Goal: Transaction & Acquisition: Purchase product/service

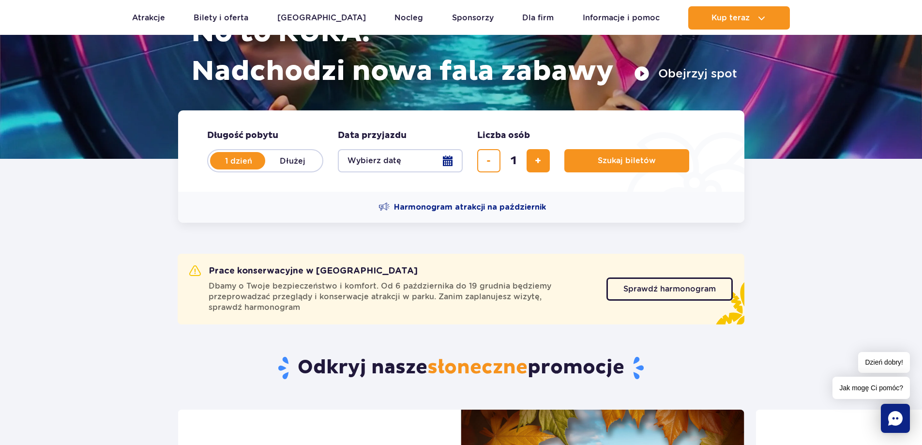
click at [451, 159] on button "Wybierz datę" at bounding box center [400, 160] width 125 height 23
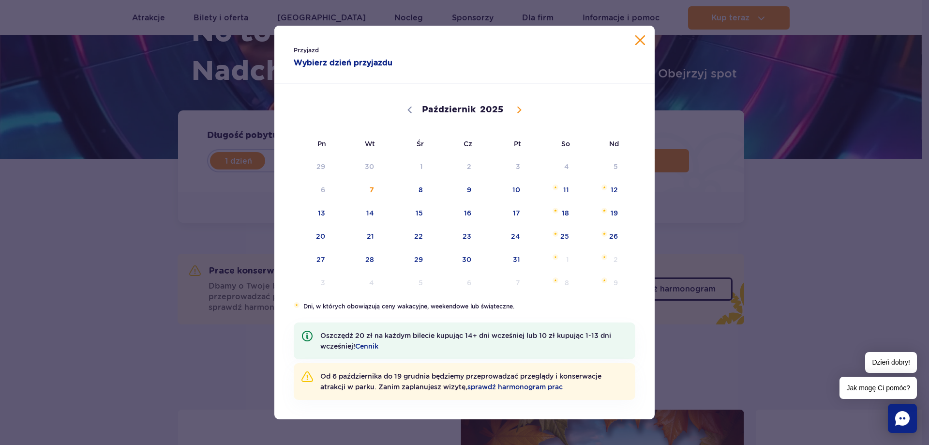
click at [519, 106] on span at bounding box center [519, 110] width 16 height 16
select select "10"
click at [563, 211] on span "15" at bounding box center [552, 213] width 49 height 22
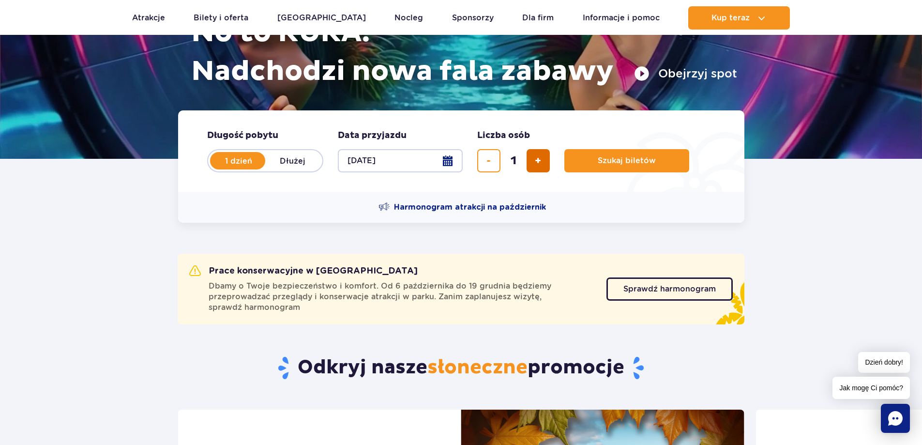
click at [545, 160] on button "dodaj bilet" at bounding box center [538, 160] width 23 height 23
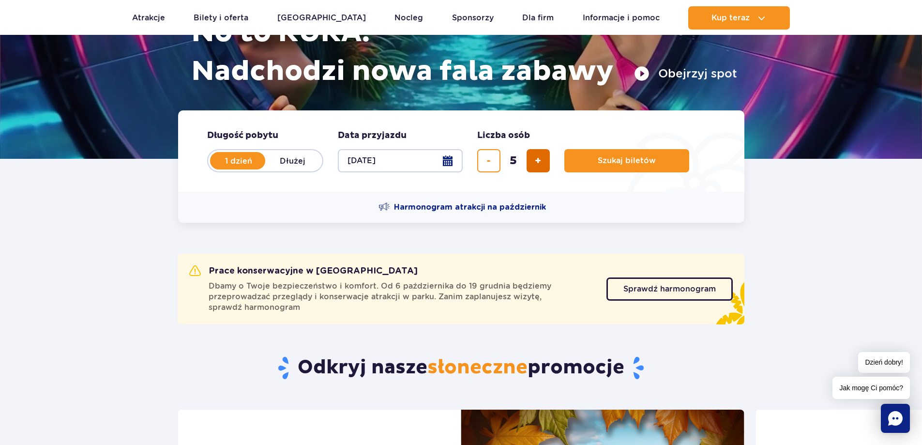
type input "6"
click at [637, 156] on span "Szukaj biletów" at bounding box center [623, 160] width 58 height 9
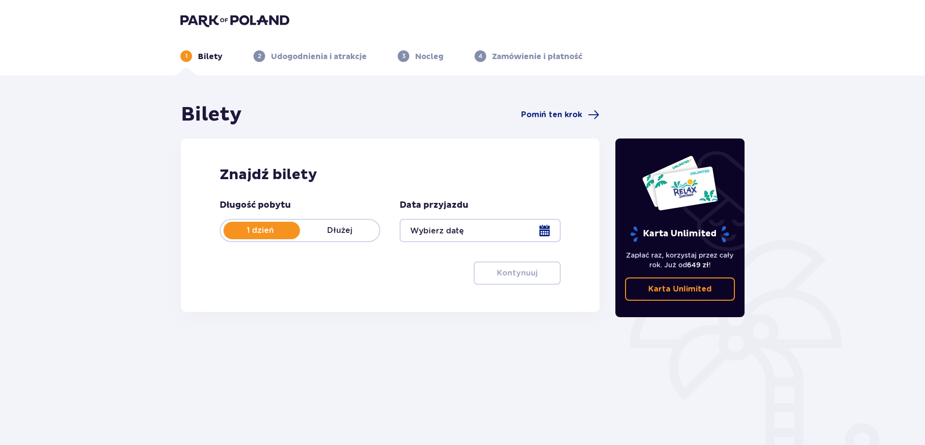
type input "[DATE]"
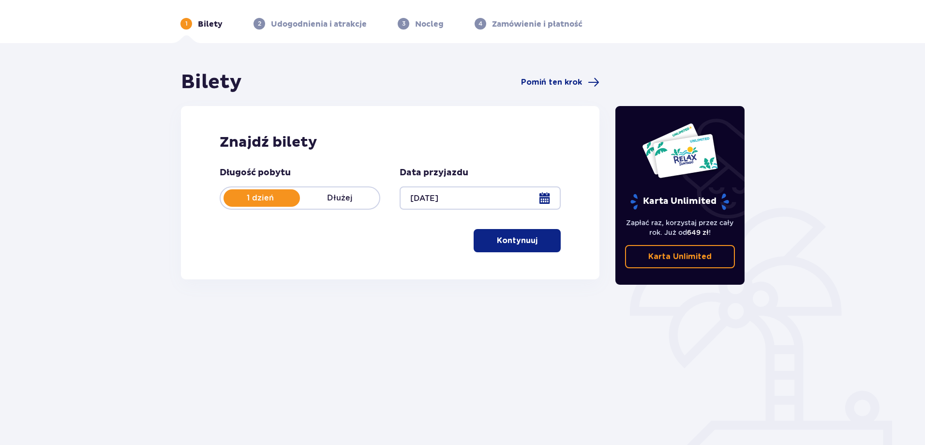
scroll to position [48, 0]
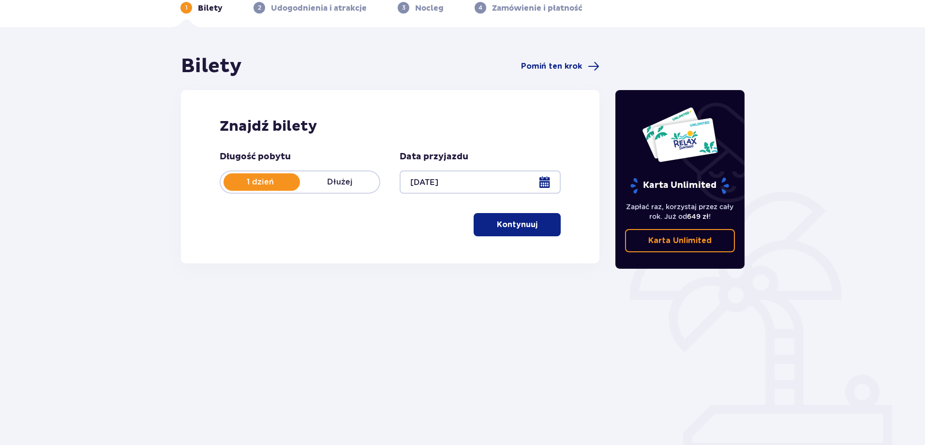
click at [516, 227] on p "Kontynuuj" at bounding box center [517, 224] width 41 height 11
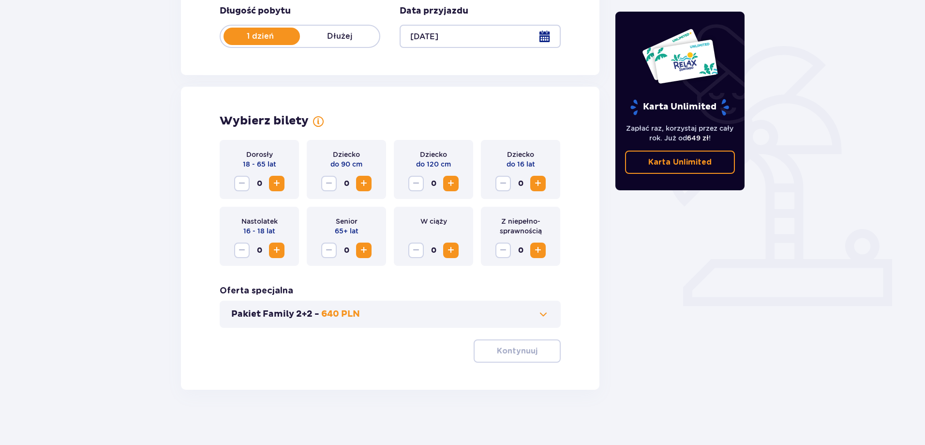
scroll to position [197, 0]
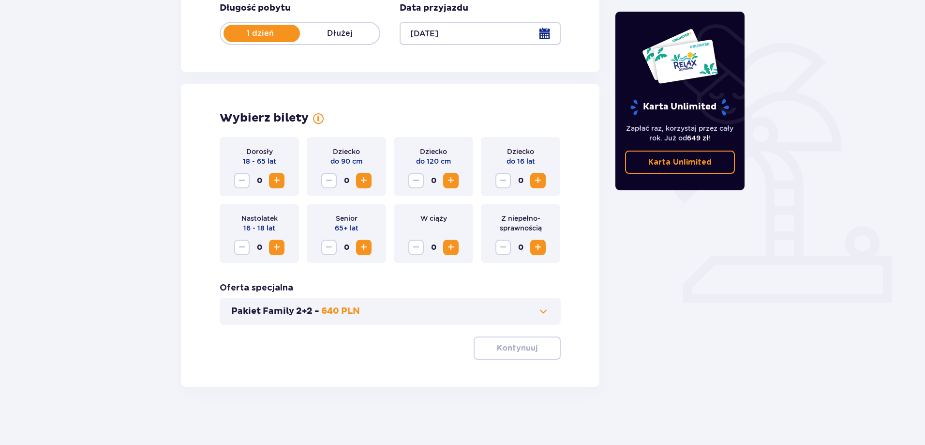
click at [277, 178] on span "Zwiększ" at bounding box center [277, 181] width 12 height 12
click at [278, 178] on span "Zwiększ" at bounding box center [277, 181] width 12 height 12
click at [539, 180] on span "Zwiększ" at bounding box center [538, 181] width 12 height 12
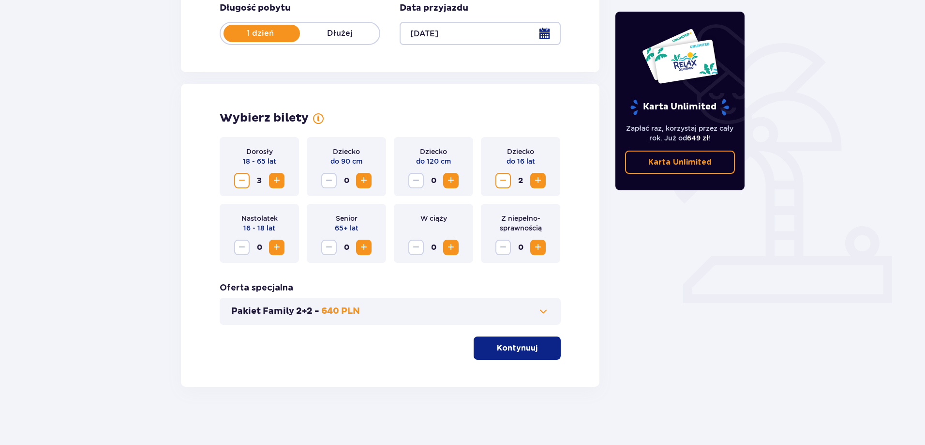
click at [539, 180] on span "Zwiększ" at bounding box center [538, 181] width 12 height 12
click at [519, 338] on button "Kontynuuj" at bounding box center [517, 347] width 87 height 23
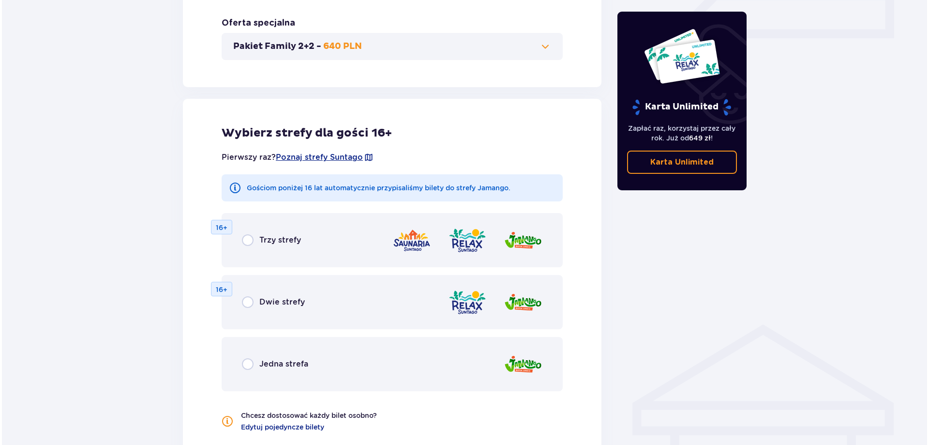
scroll to position [489, 0]
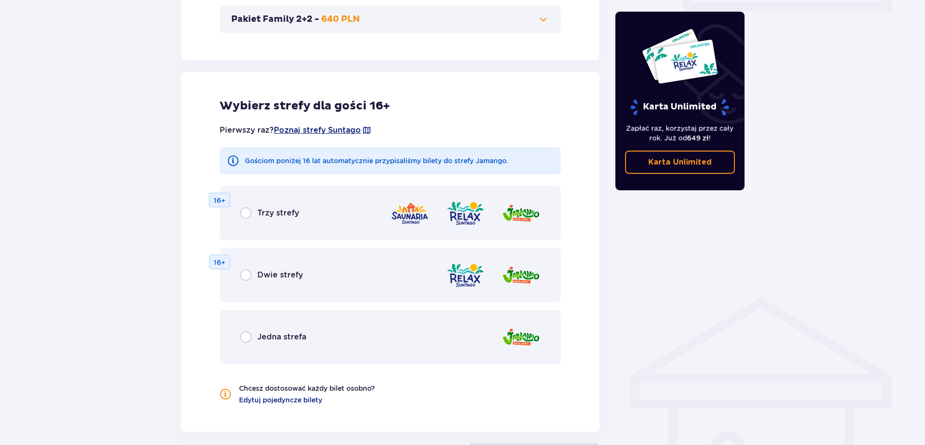
click at [342, 127] on span "Poznaj strefy Suntago" at bounding box center [317, 130] width 87 height 11
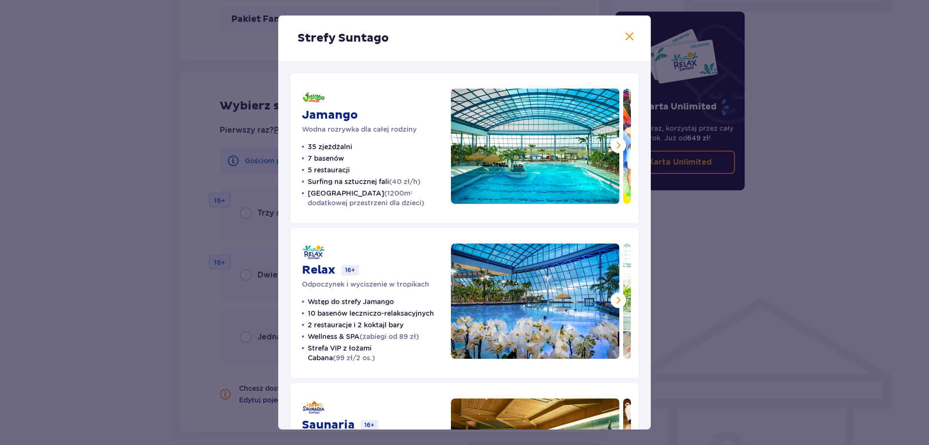
click at [631, 33] on span at bounding box center [630, 37] width 12 height 12
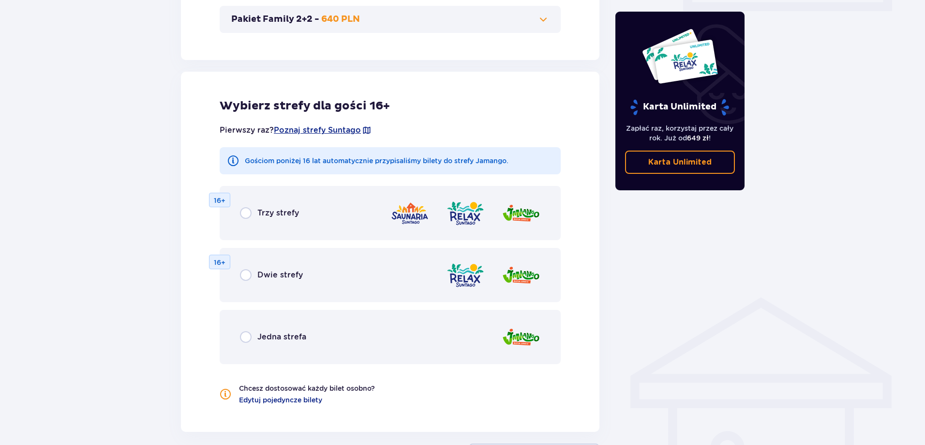
click at [250, 336] on input "radio" at bounding box center [246, 337] width 12 height 12
radio input "true"
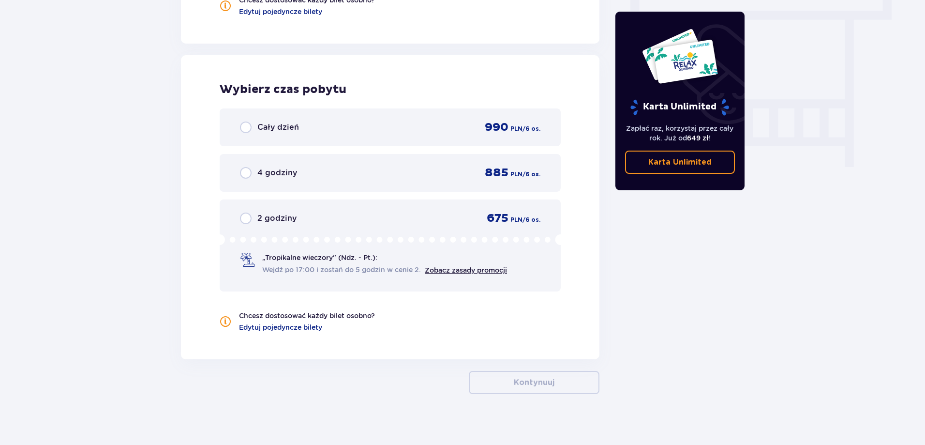
scroll to position [884, 0]
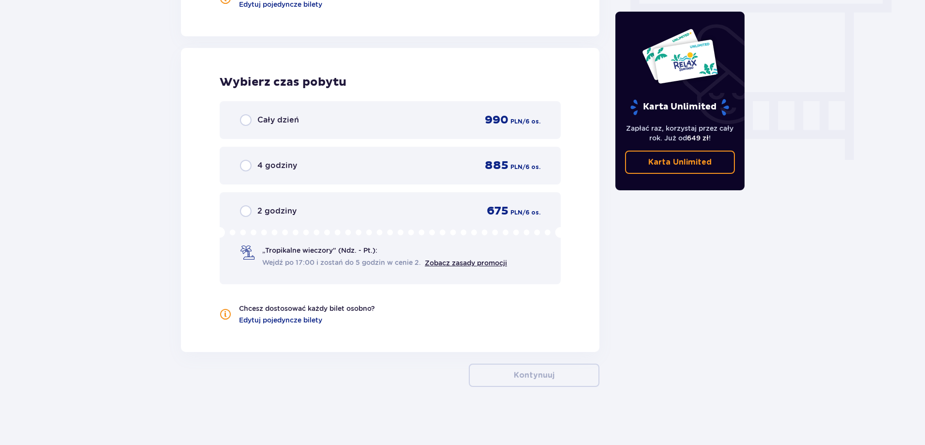
click at [244, 120] on input "radio" at bounding box center [246, 120] width 12 height 12
radio input "true"
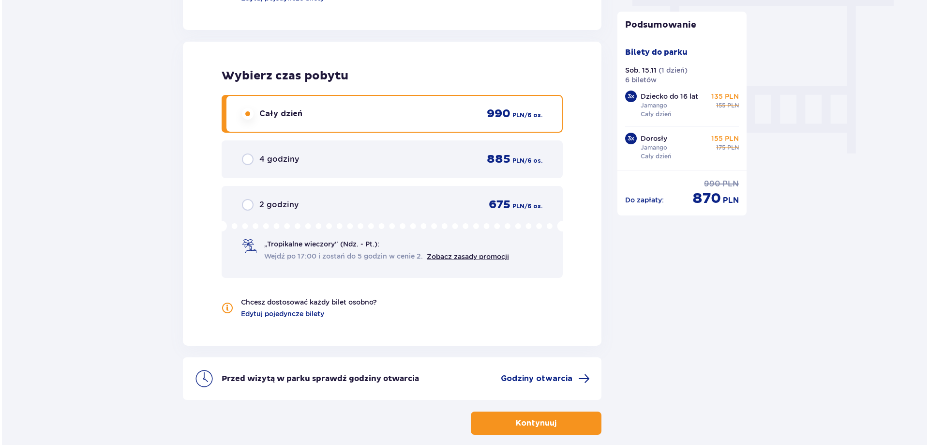
scroll to position [890, 0]
click at [525, 380] on span "Godziny otwarcia" at bounding box center [535, 379] width 72 height 11
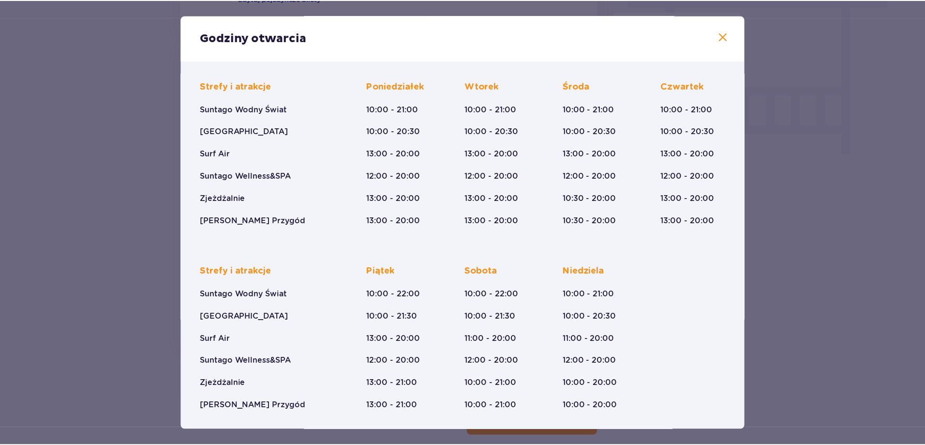
scroll to position [67, 0]
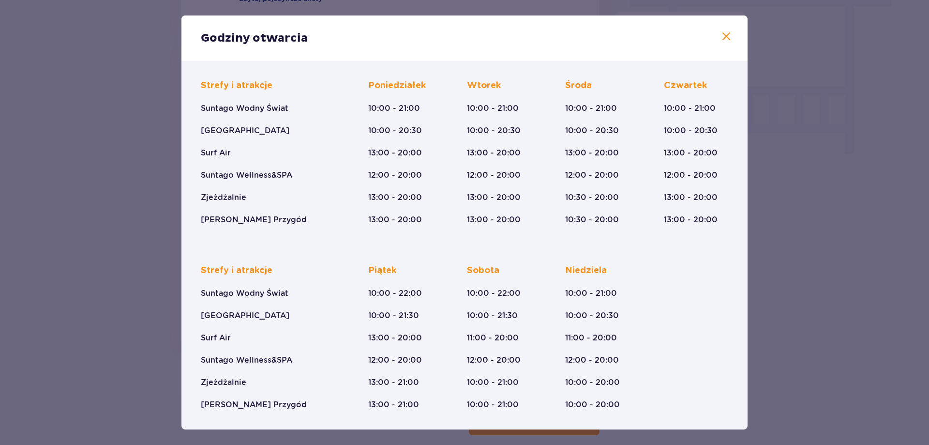
click at [722, 35] on span at bounding box center [727, 37] width 12 height 12
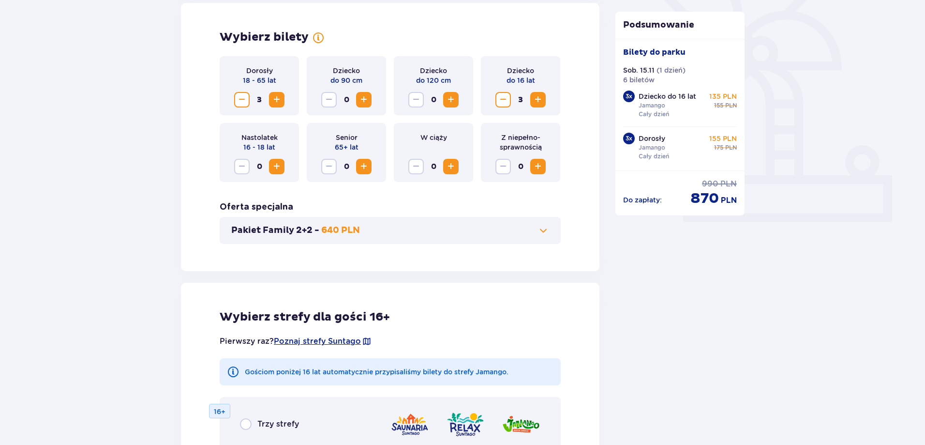
scroll to position [261, 0]
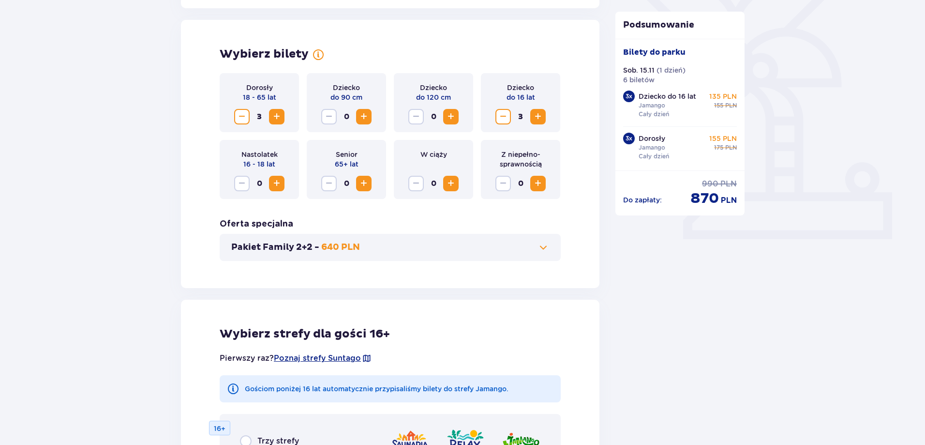
click at [543, 243] on span at bounding box center [544, 247] width 12 height 12
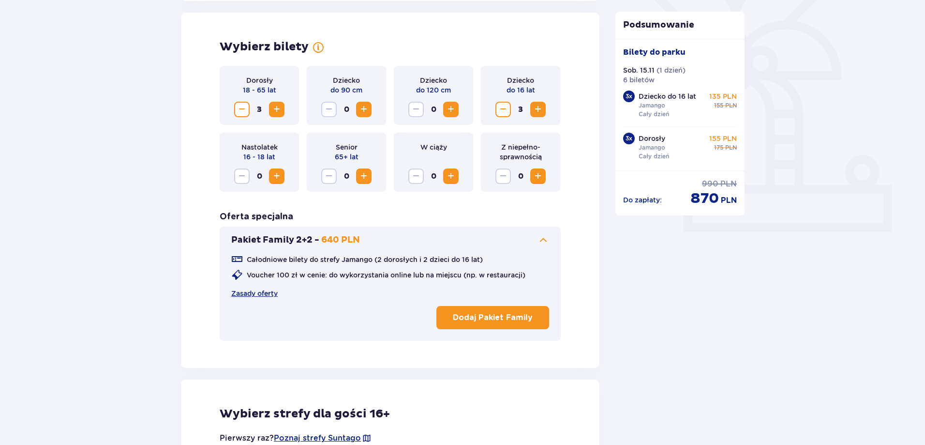
scroll to position [269, 0]
click at [513, 312] on p "Dodaj Pakiet Family" at bounding box center [493, 316] width 80 height 11
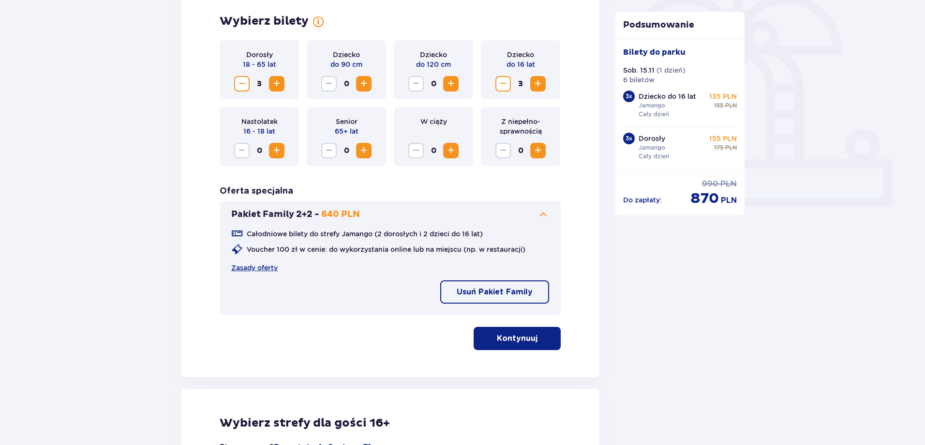
scroll to position [317, 0]
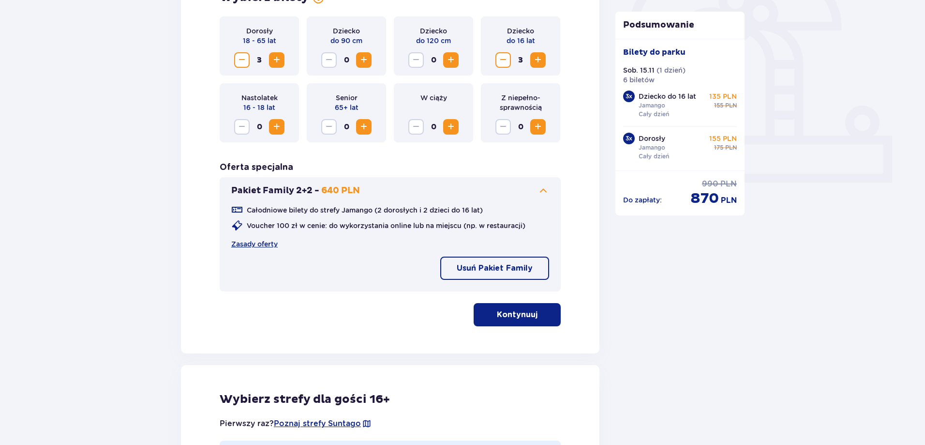
click at [521, 310] on p "Kontynuuj" at bounding box center [517, 314] width 41 height 11
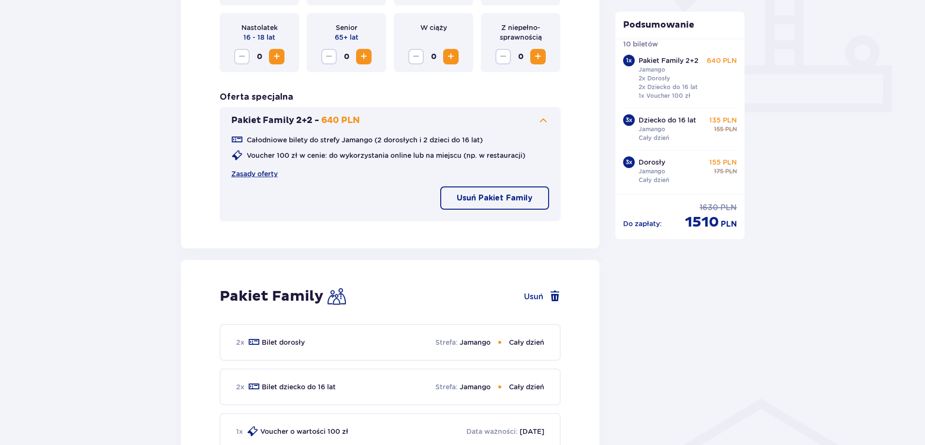
scroll to position [387, 0]
click at [526, 196] on p "Usuń Pakiet Family" at bounding box center [495, 198] width 76 height 11
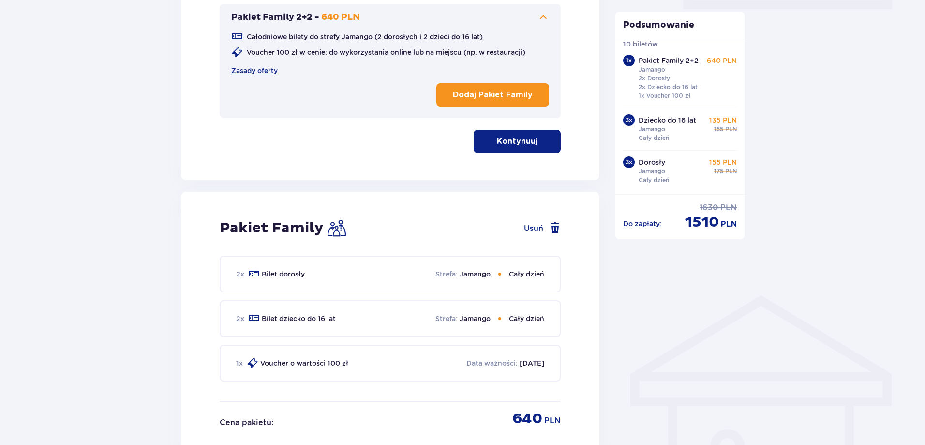
scroll to position [532, 0]
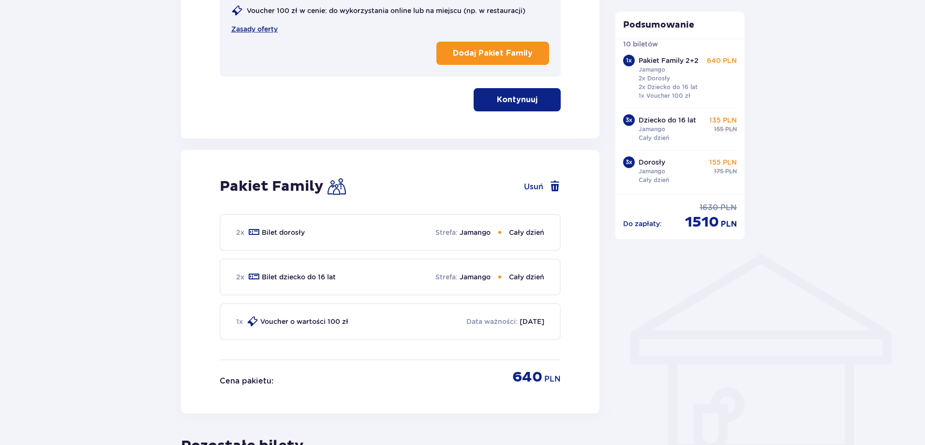
click at [529, 96] on p "Kontynuuj" at bounding box center [517, 99] width 41 height 11
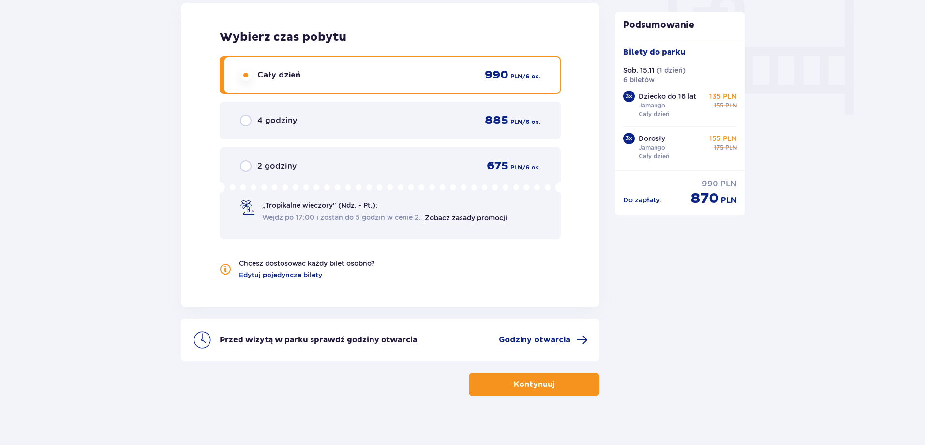
scroll to position [938, 0]
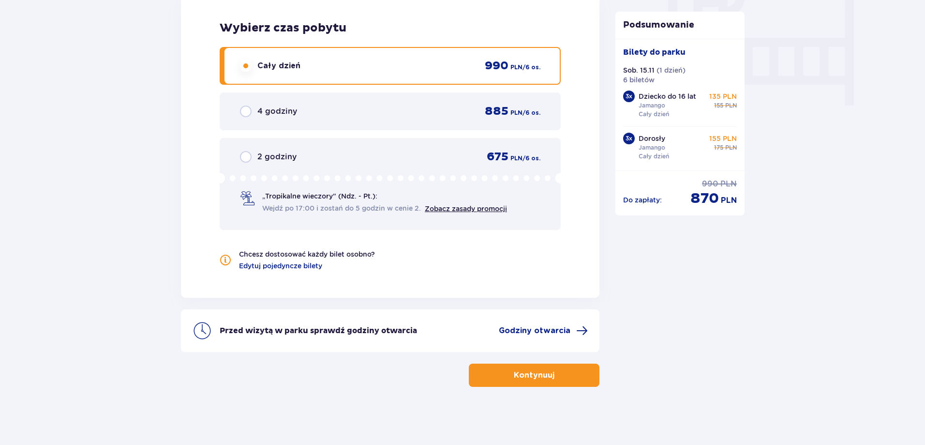
click at [556, 375] on span "button" at bounding box center [557, 375] width 12 height 12
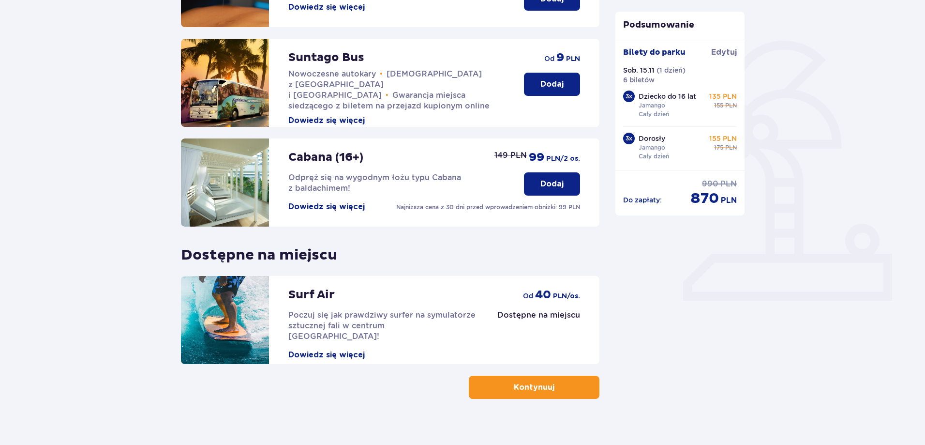
scroll to position [211, 0]
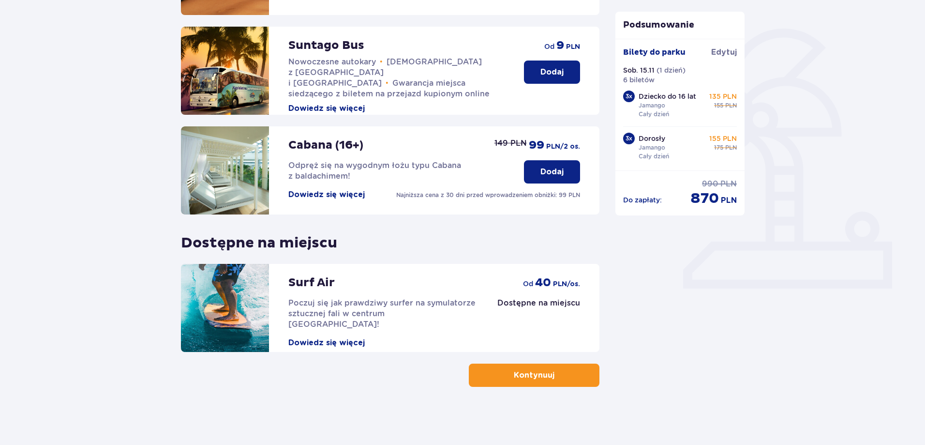
click at [328, 337] on button "Dowiedz się więcej" at bounding box center [326, 342] width 76 height 11
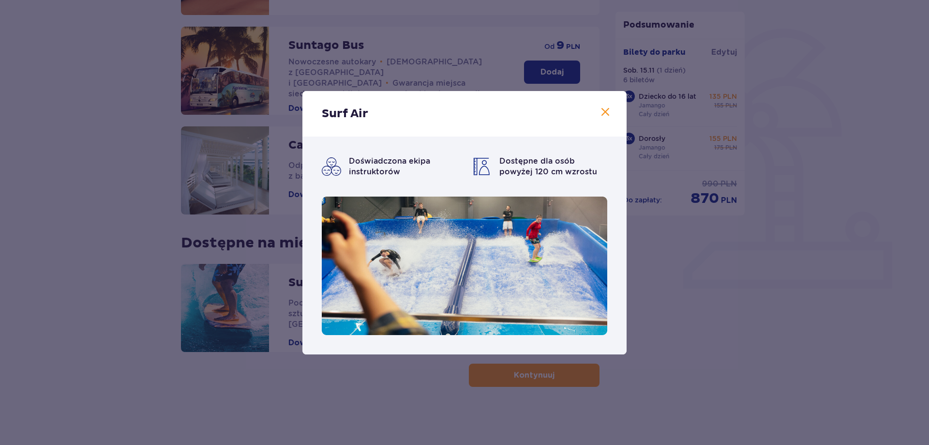
click at [608, 111] on span at bounding box center [606, 112] width 12 height 12
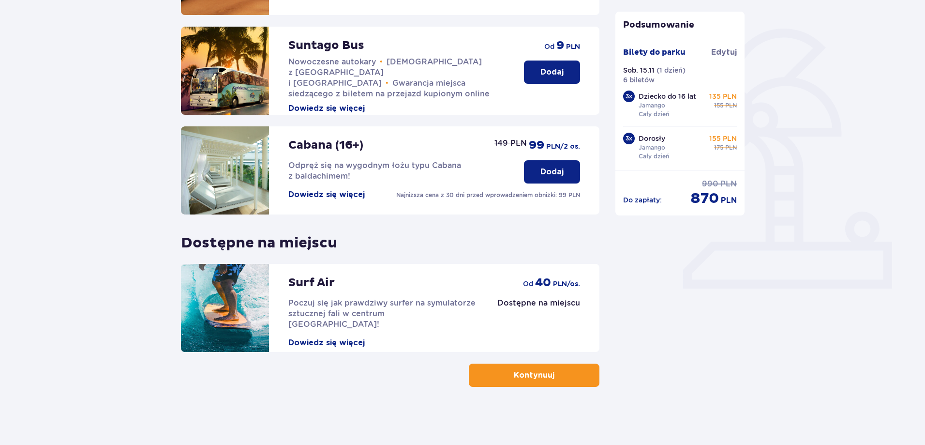
click at [575, 372] on button "Kontynuuj" at bounding box center [534, 374] width 131 height 23
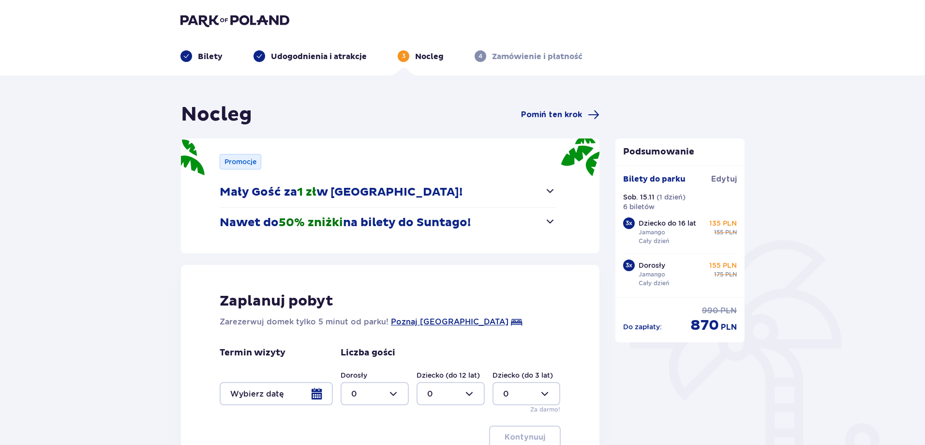
click at [550, 217] on span "button" at bounding box center [550, 221] width 12 height 12
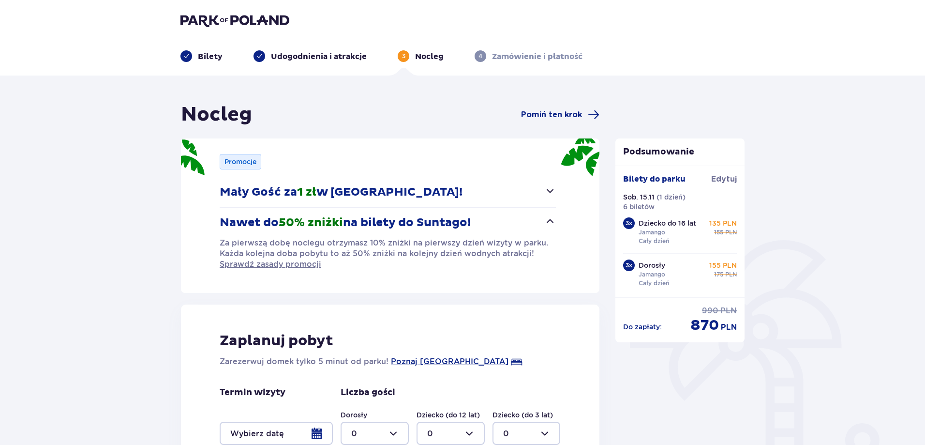
click at [547, 192] on span "button" at bounding box center [550, 191] width 12 height 12
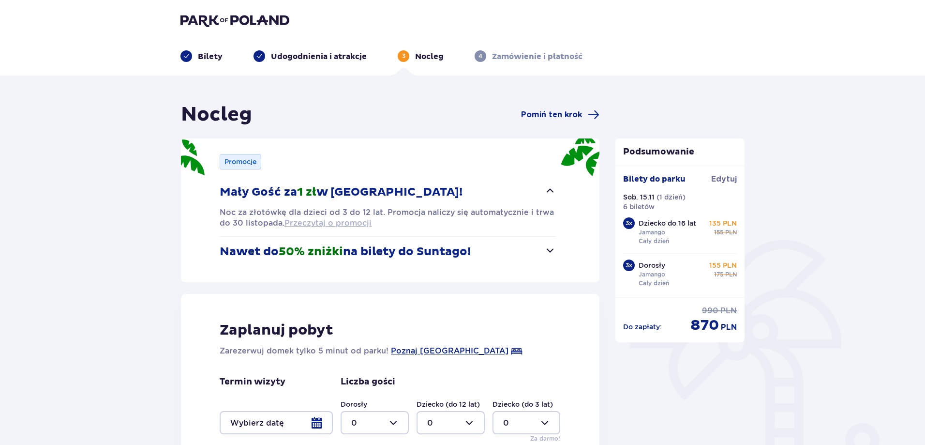
click at [361, 222] on span "Przeczytaj o promocji" at bounding box center [328, 223] width 87 height 11
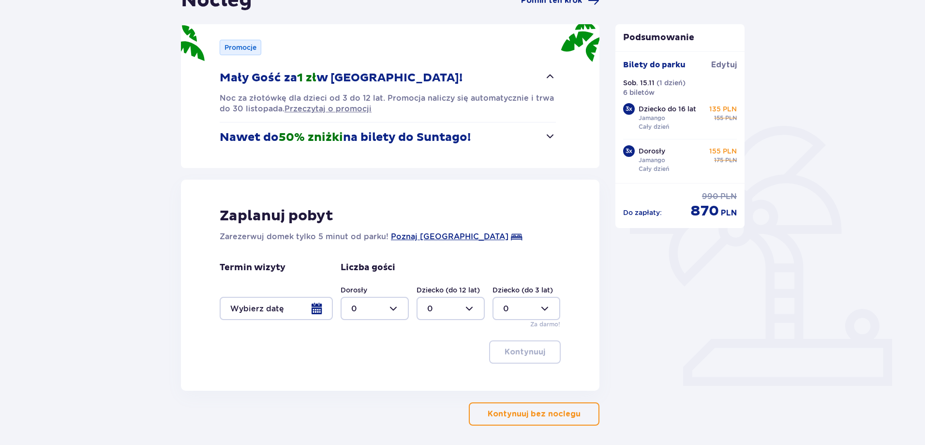
scroll to position [145, 0]
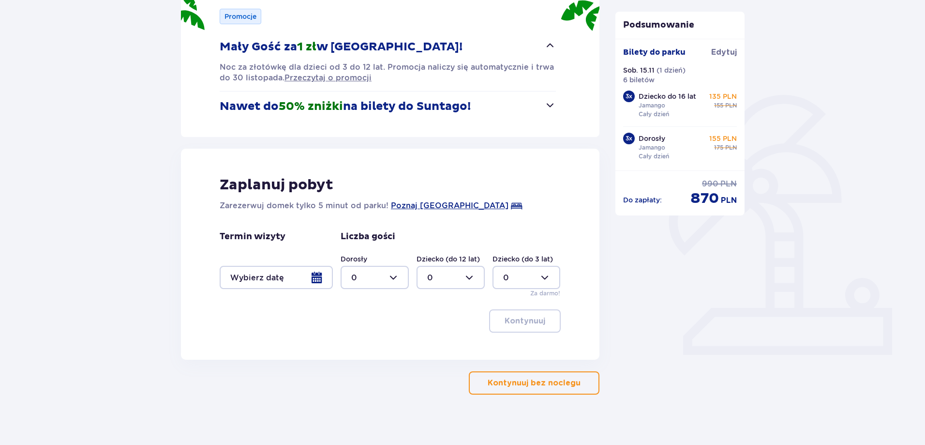
click at [512, 379] on p "Kontynuuj bez noclegu" at bounding box center [534, 382] width 93 height 11
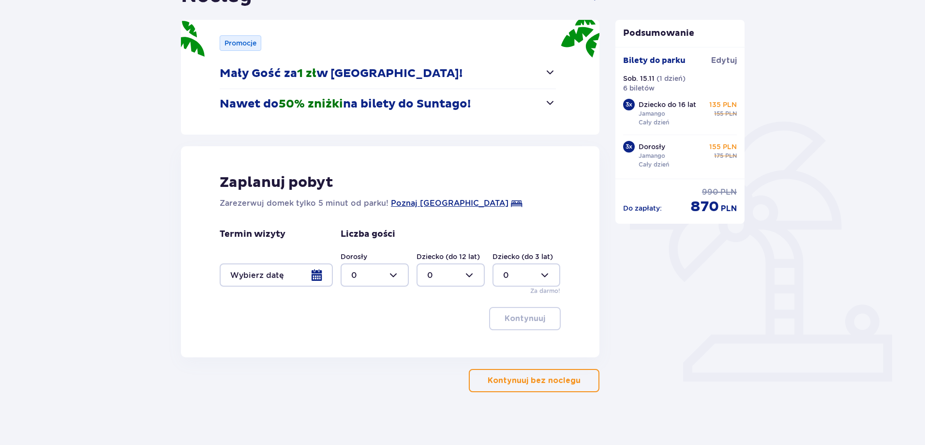
scroll to position [124, 0]
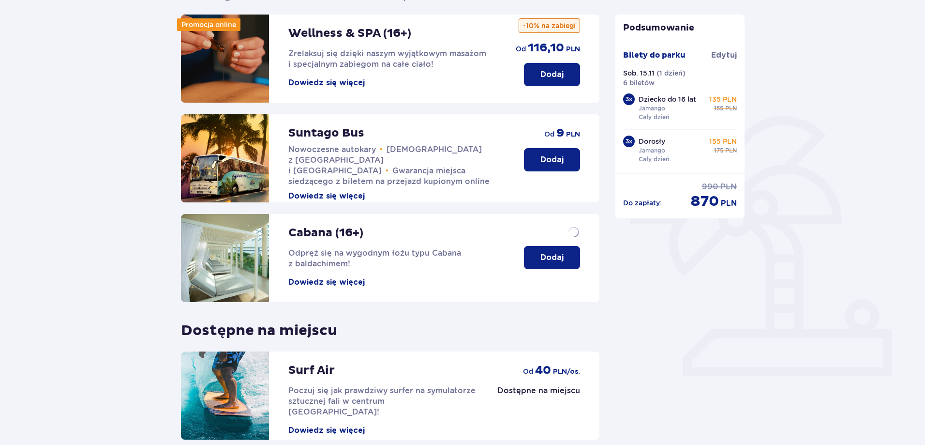
scroll to position [211, 0]
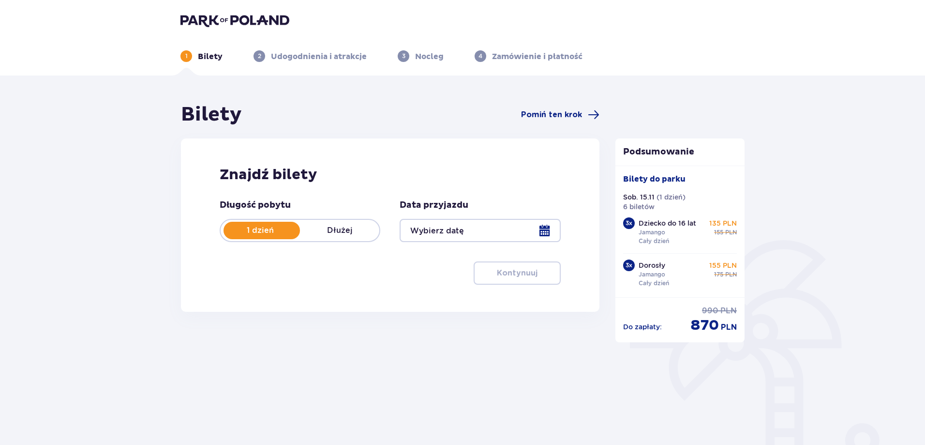
type input "15.11.25"
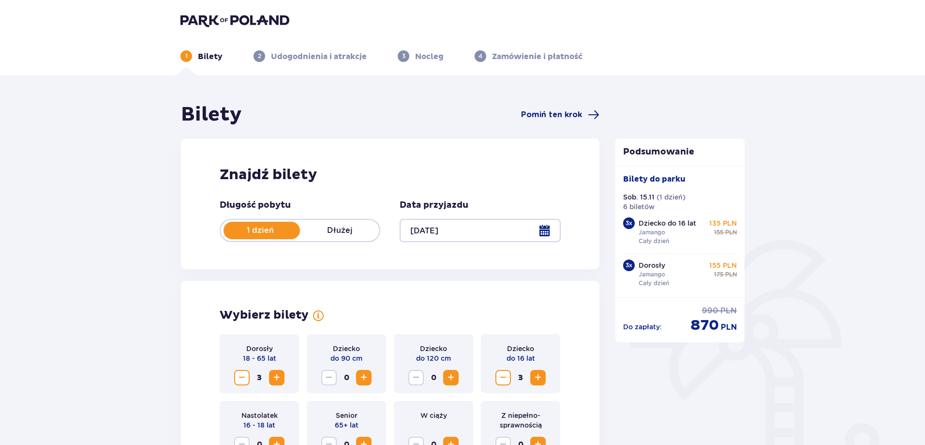
click at [250, 17] on img at bounding box center [235, 21] width 109 height 14
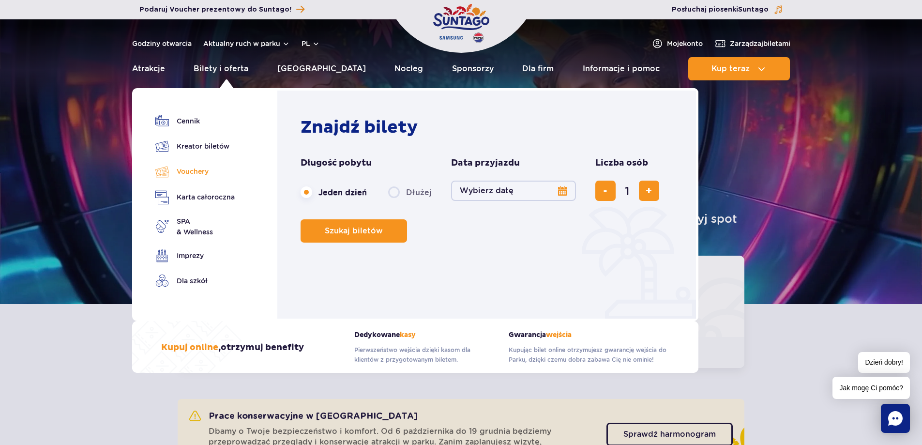
click at [205, 171] on link "Vouchery" at bounding box center [194, 172] width 79 height 14
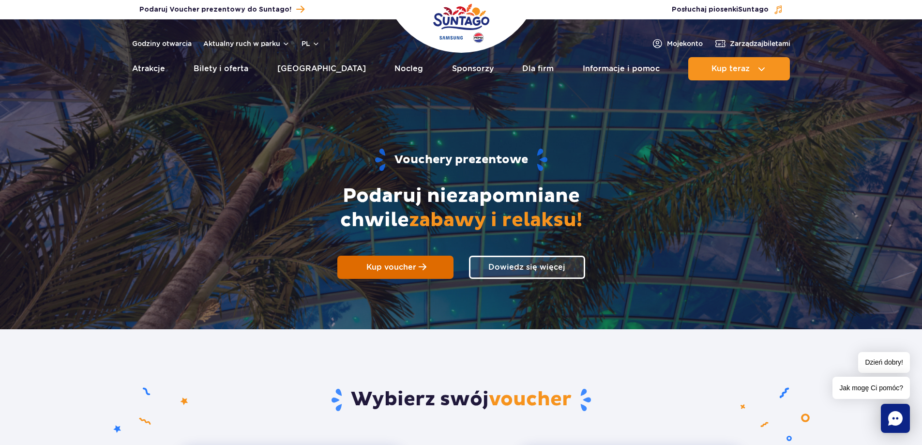
click at [419, 268] on span at bounding box center [423, 267] width 8 height 9
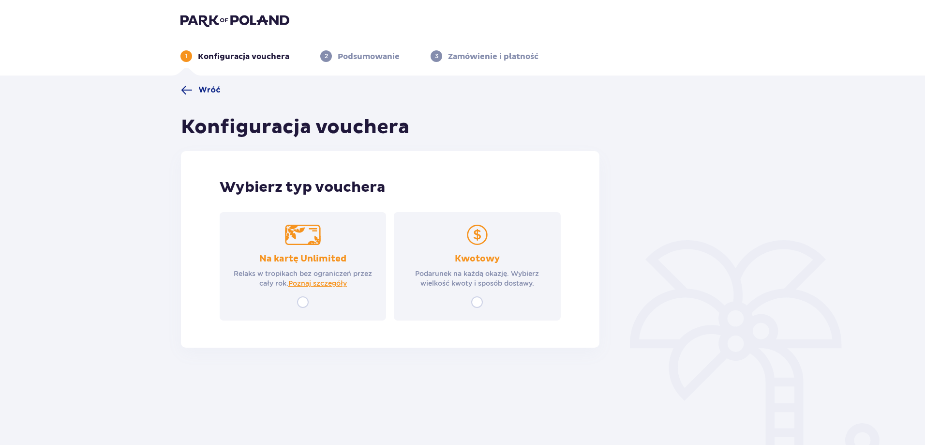
click at [477, 301] on input "radio" at bounding box center [477, 302] width 12 height 12
radio input "true"
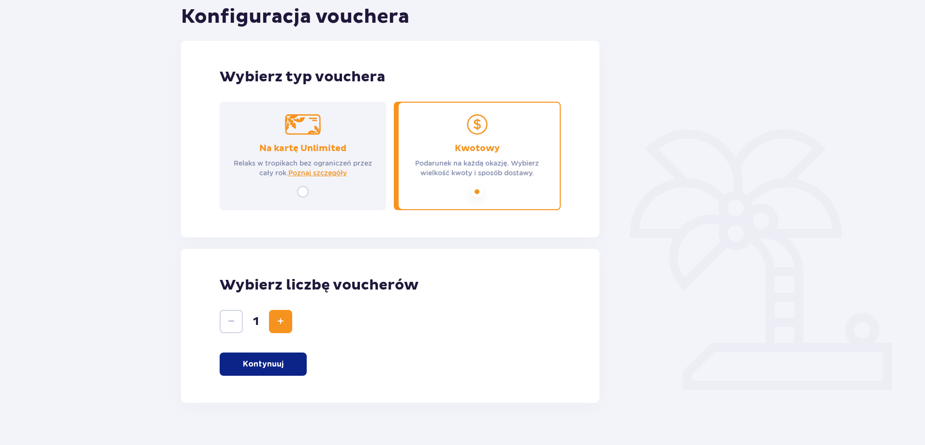
scroll to position [126, 0]
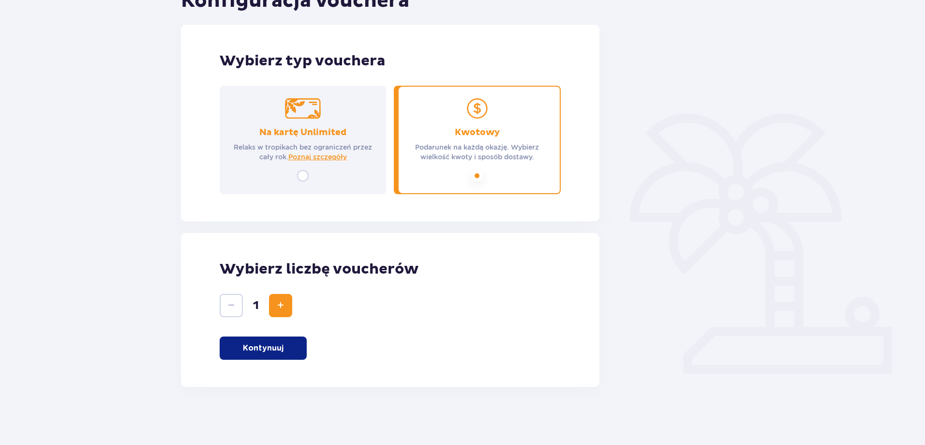
click at [263, 348] on p "Kontynuuj" at bounding box center [263, 348] width 41 height 11
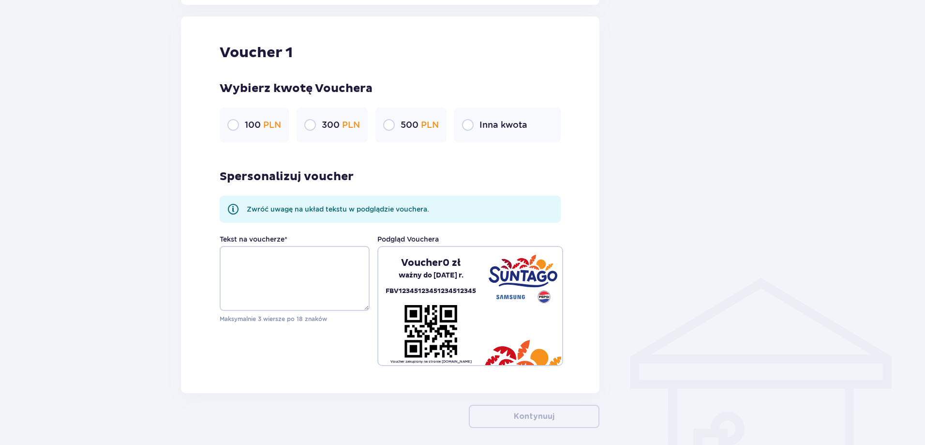
scroll to position [513, 0]
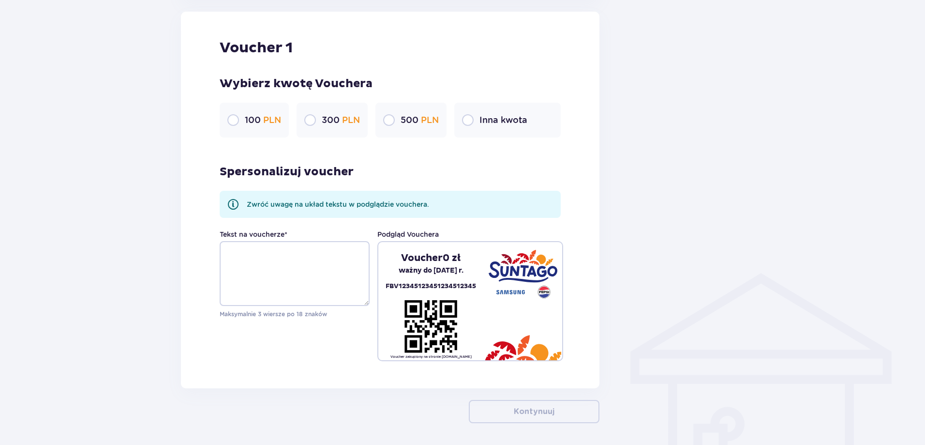
click at [233, 120] on input "radio" at bounding box center [233, 120] width 12 height 12
radio input "true"
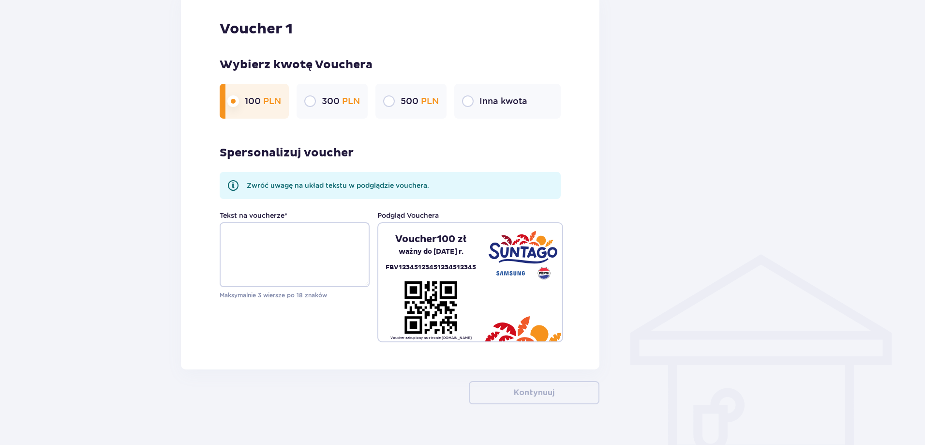
scroll to position [549, 0]
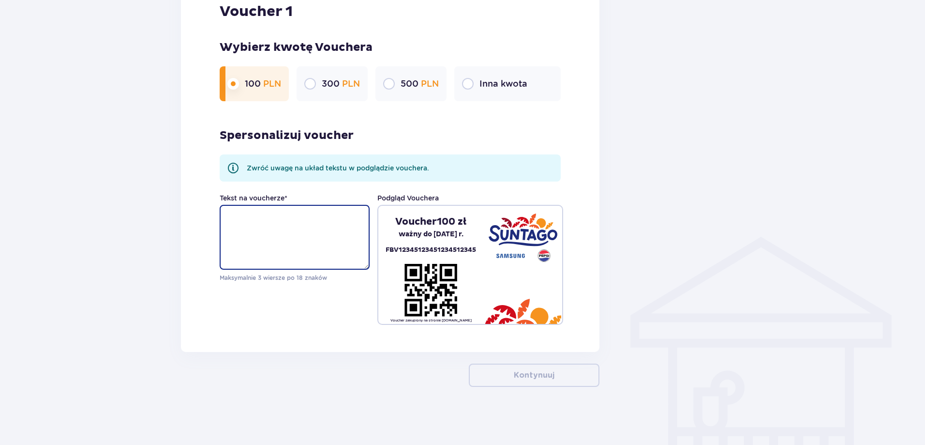
click at [245, 226] on textarea "Tekst na voucherze *" at bounding box center [295, 237] width 150 height 65
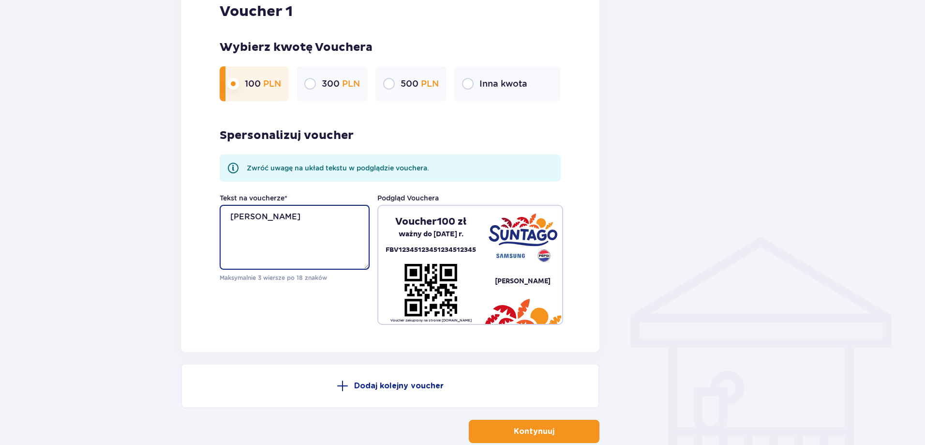
type textarea "[PERSON_NAME]"
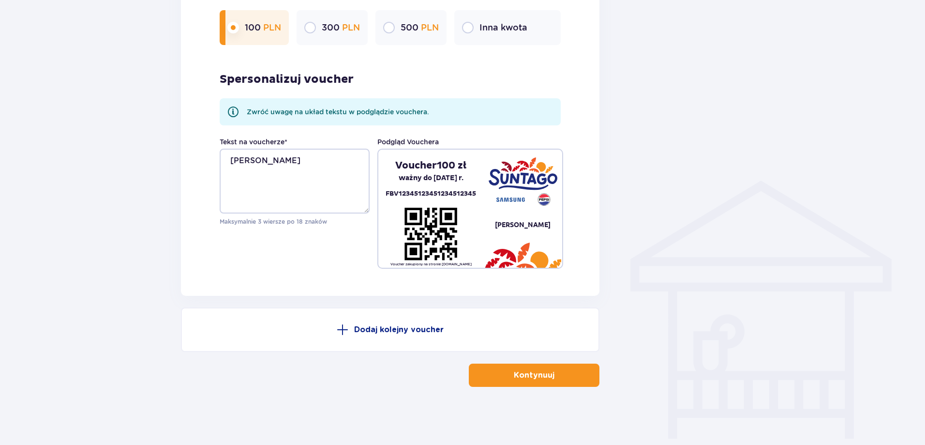
click at [526, 378] on p "Kontynuuj" at bounding box center [534, 375] width 41 height 11
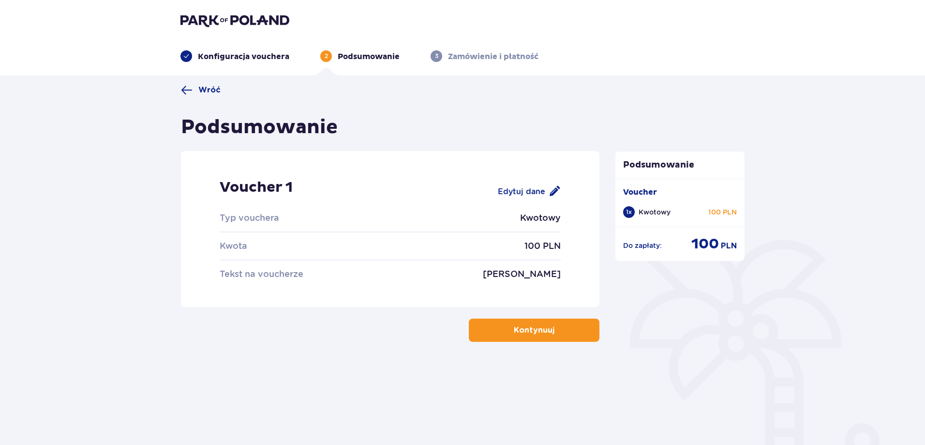
click at [522, 323] on button "Kontynuuj" at bounding box center [534, 329] width 131 height 23
